Goal: Navigation & Orientation: Find specific page/section

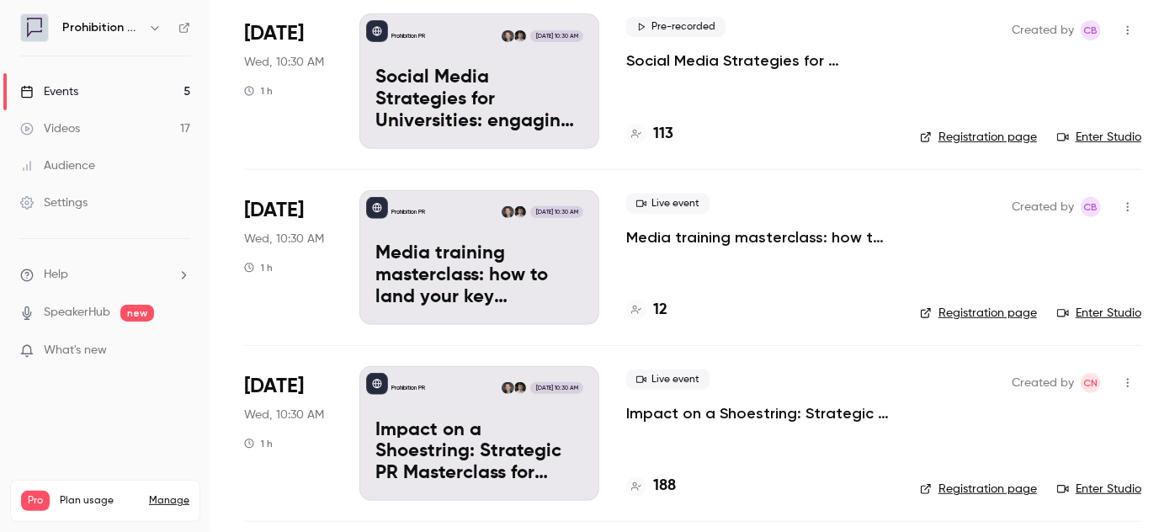
scroll to position [482, 0]
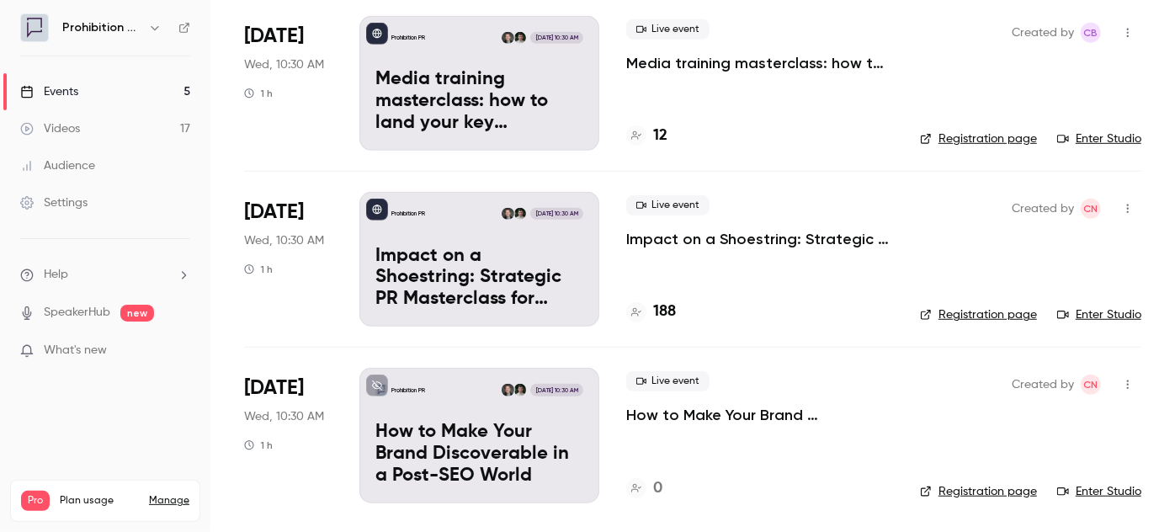
click at [72, 89] on div "Events" at bounding box center [49, 91] width 58 height 17
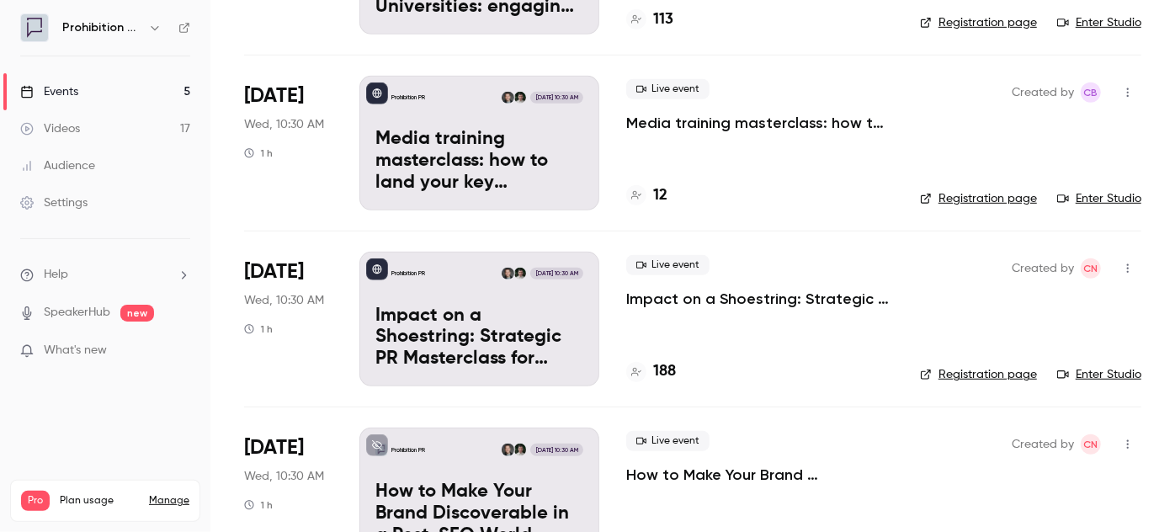
scroll to position [482, 0]
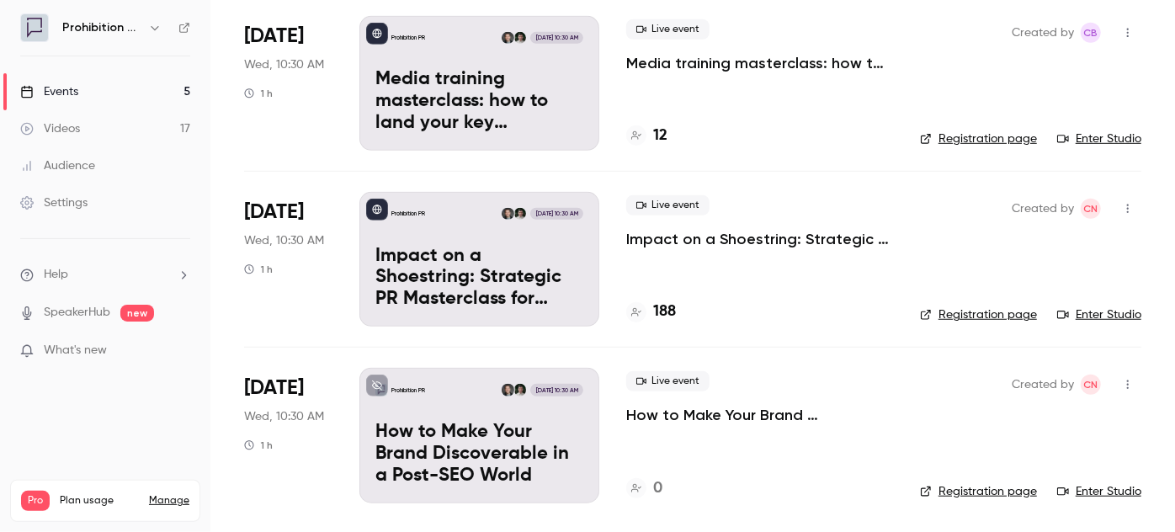
click at [90, 160] on div "Audience" at bounding box center [57, 165] width 75 height 17
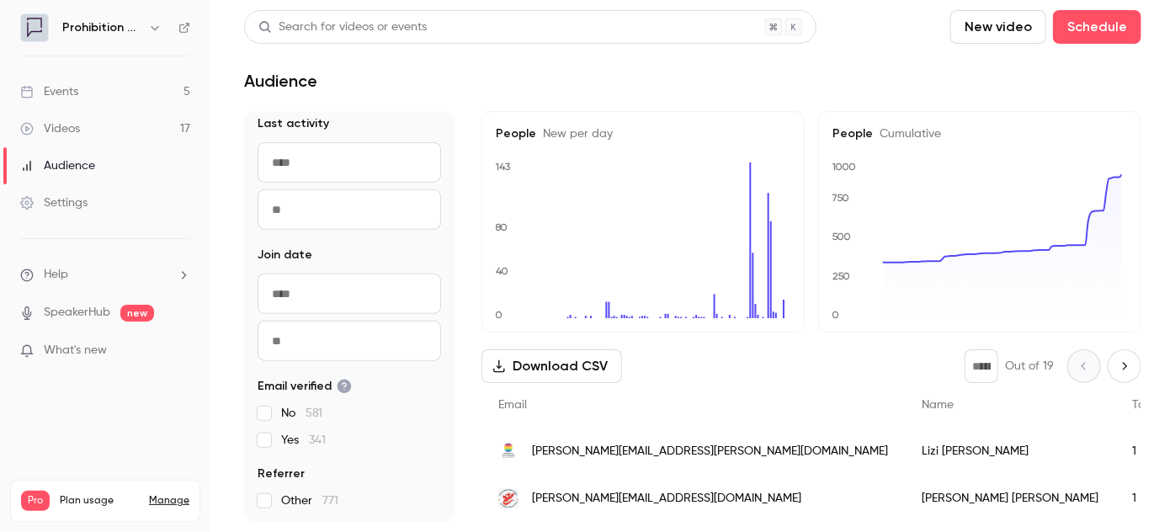
click at [66, 92] on div "Events" at bounding box center [49, 91] width 58 height 17
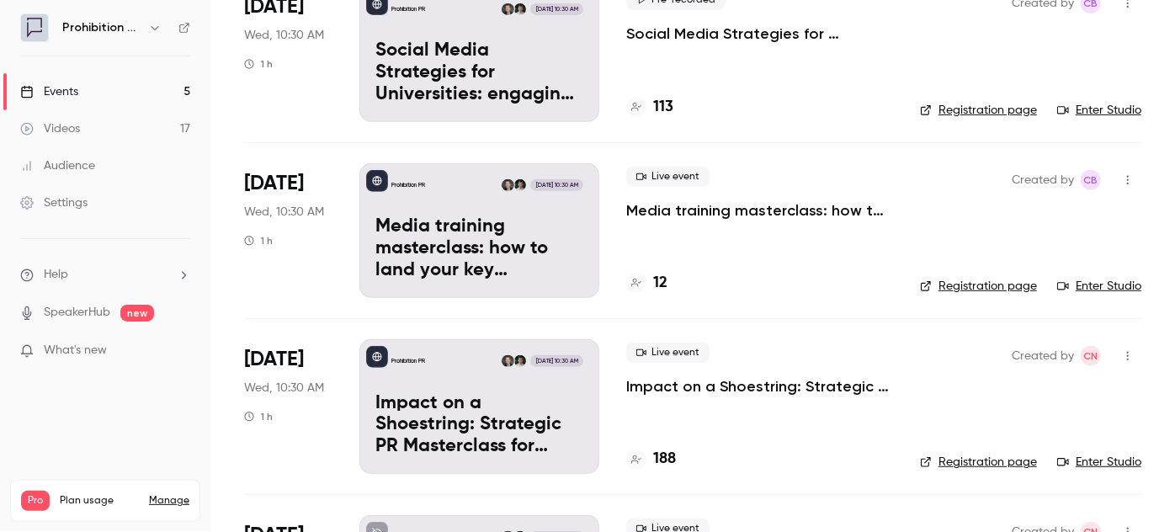
scroll to position [482, 0]
